Goal: Communication & Community: Answer question/provide support

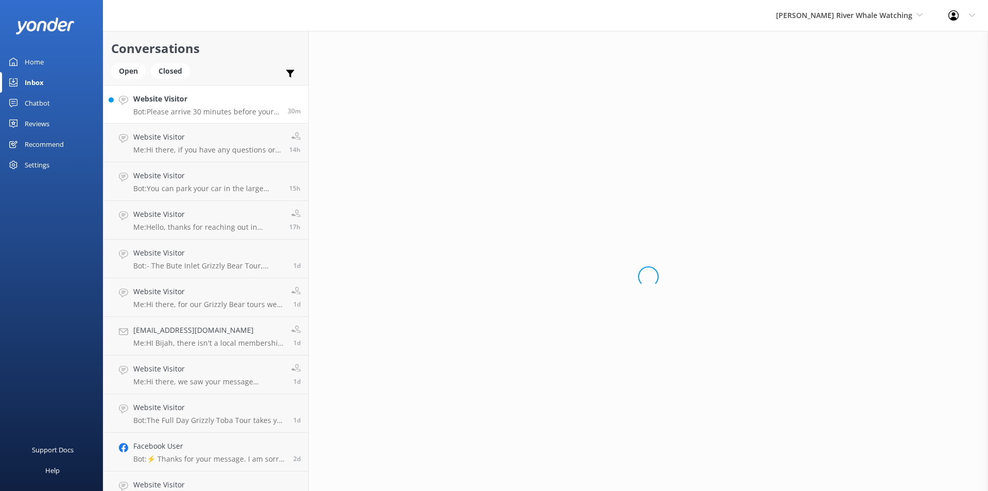
click at [162, 111] on p "Bot: Please arrive 30 minutes before your tour departure to check in." at bounding box center [206, 111] width 147 height 9
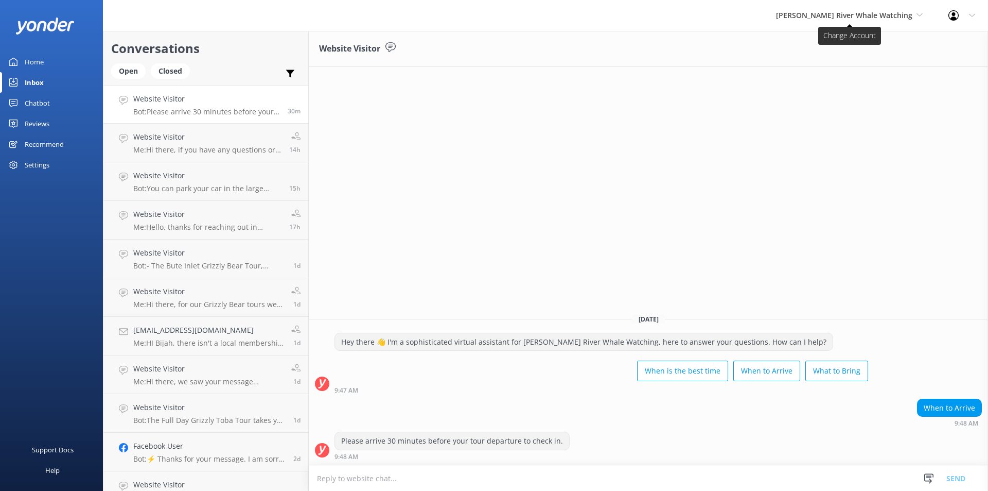
click at [888, 20] on span "[PERSON_NAME] River Whale Watching" at bounding box center [844, 15] width 136 height 10
click at [845, 47] on link "Wildcoast Adventures" at bounding box center [814, 43] width 103 height 25
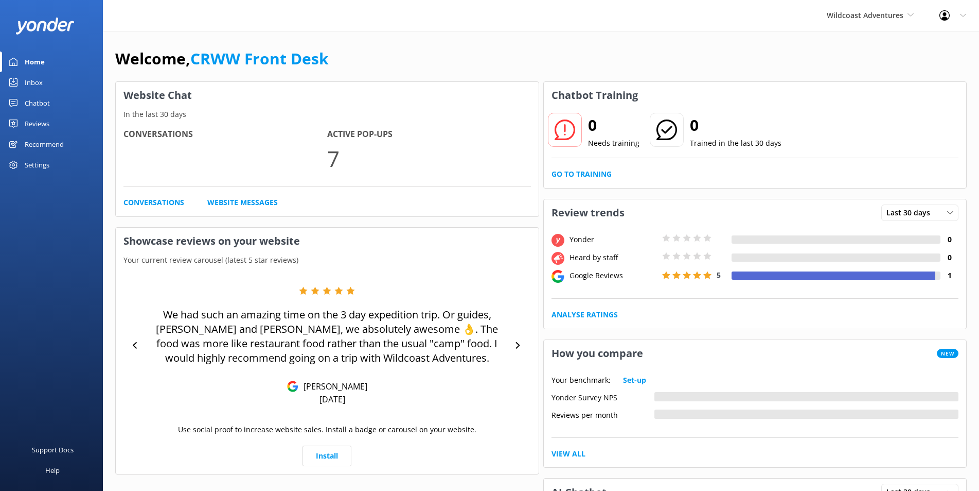
click at [24, 79] on link "Inbox" at bounding box center [51, 82] width 103 height 21
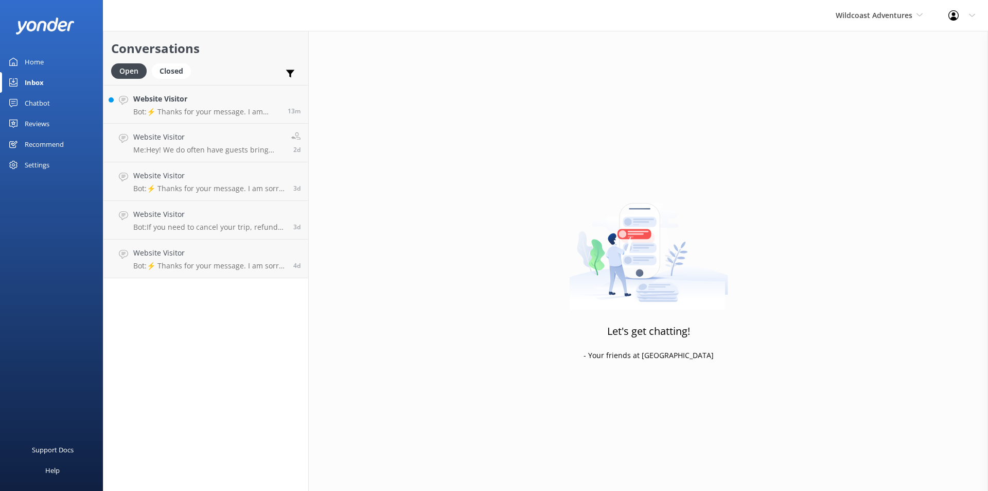
click at [41, 103] on div "Chatbot" at bounding box center [37, 103] width 25 height 21
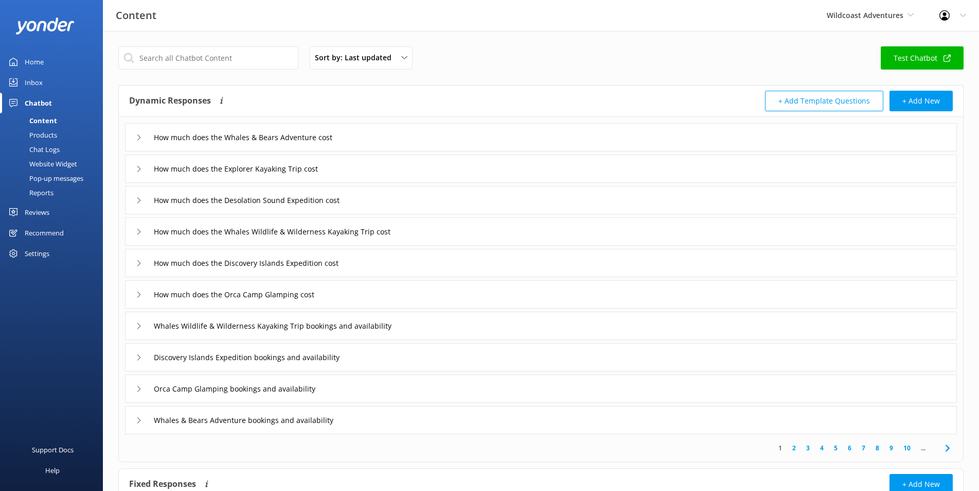
click at [38, 81] on div "Inbox" at bounding box center [34, 82] width 18 height 21
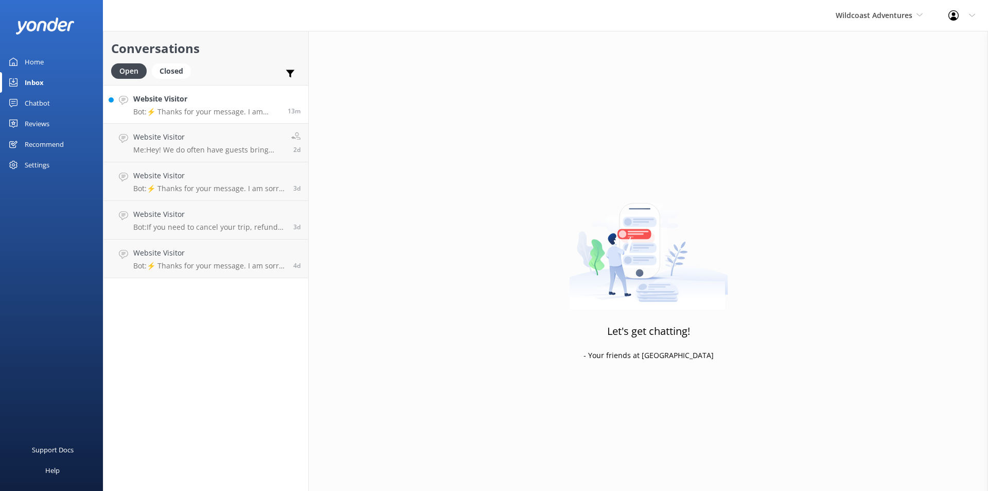
click at [154, 104] on h4 "Website Visitor" at bounding box center [206, 98] width 147 height 11
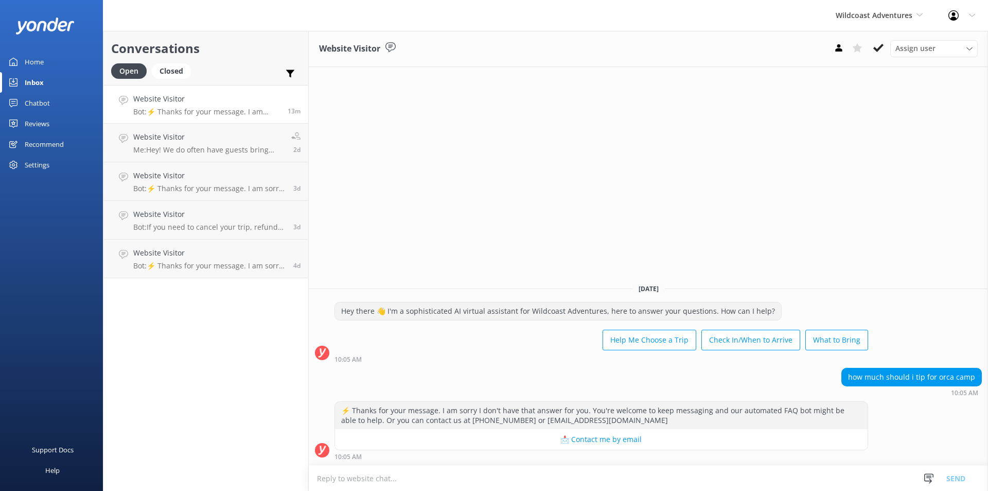
click at [454, 474] on textarea at bounding box center [648, 477] width 679 height 25
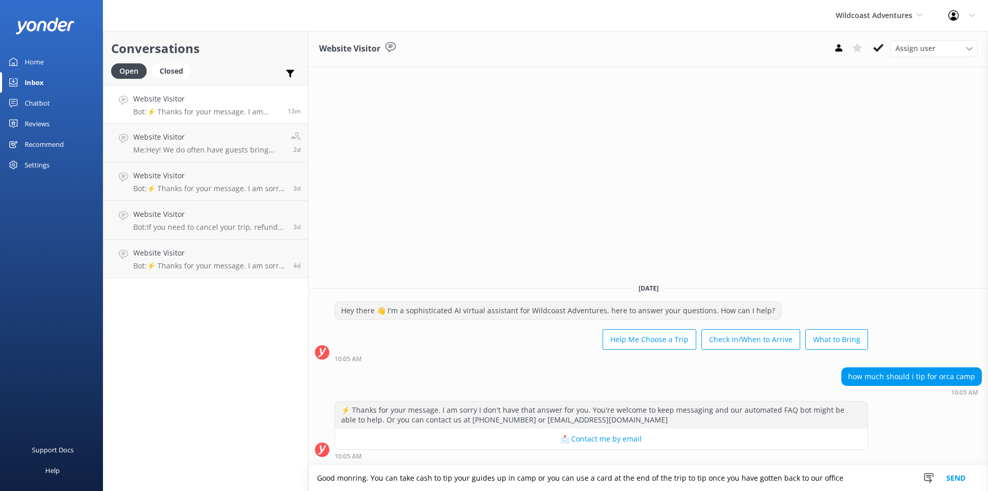
type textarea "Good monring. You can take cash to tip your guides up in camp or you can use a …"
click at [950, 476] on button "Send" at bounding box center [956, 478] width 39 height 26
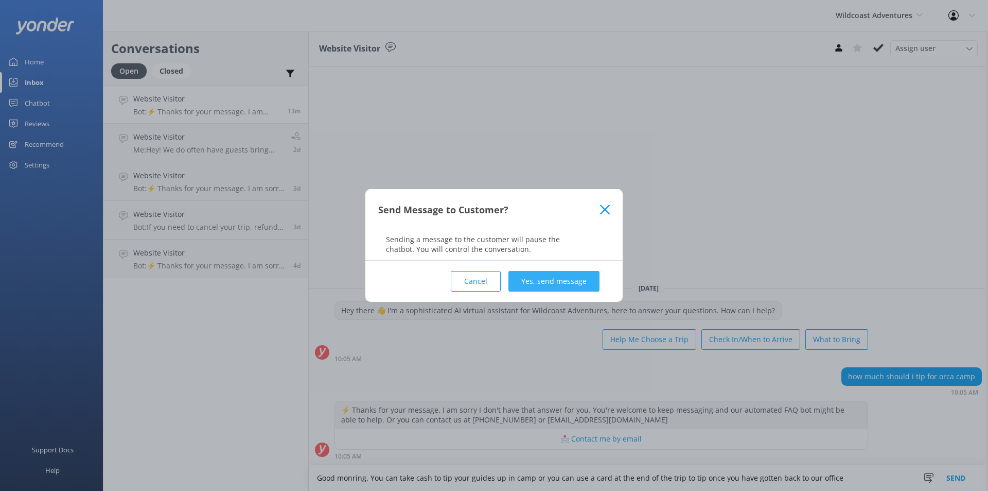
click at [535, 289] on button "Yes, send message" at bounding box center [554, 281] width 91 height 21
